Goal: Find contact information: Find contact information

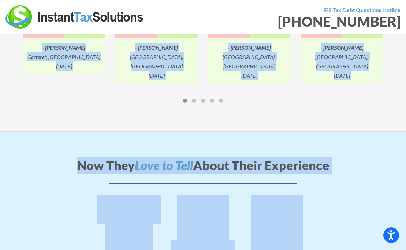
drag, startPoint x: 299, startPoint y: 72, endPoint x: 303, endPoint y: 286, distance: 213.7
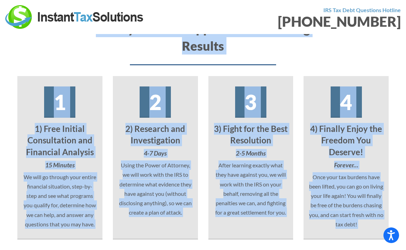
scroll to position [1096, 0]
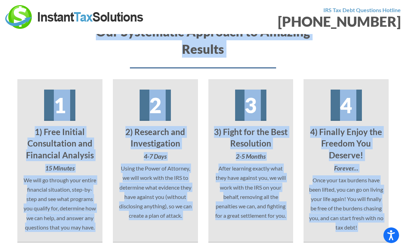
click at [95, 21] on img at bounding box center [74, 17] width 139 height 24
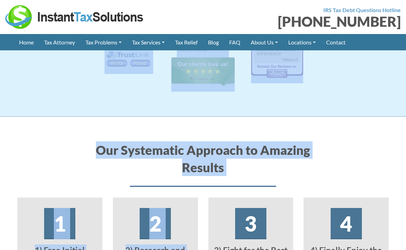
scroll to position [1605, 0]
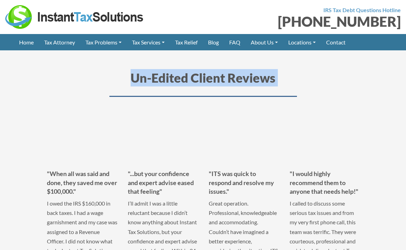
drag, startPoint x: 201, startPoint y: 99, endPoint x: 186, endPoint y: 304, distance: 206.2
